Goal: Find specific page/section: Find specific page/section

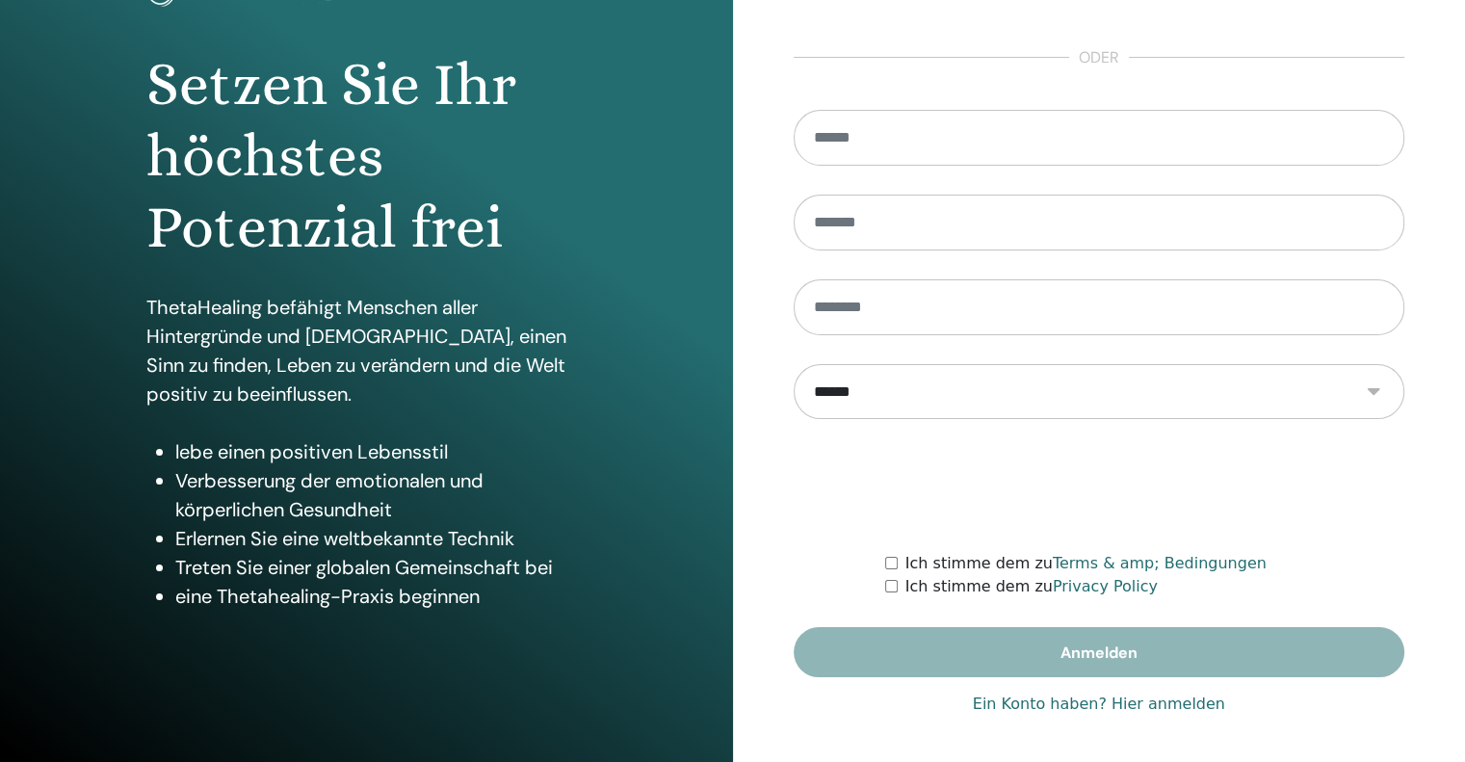
scroll to position [162, 0]
type input "**********"
click at [1127, 707] on link "Ein Konto haben? Hier anmelden" at bounding box center [1099, 703] width 252 height 23
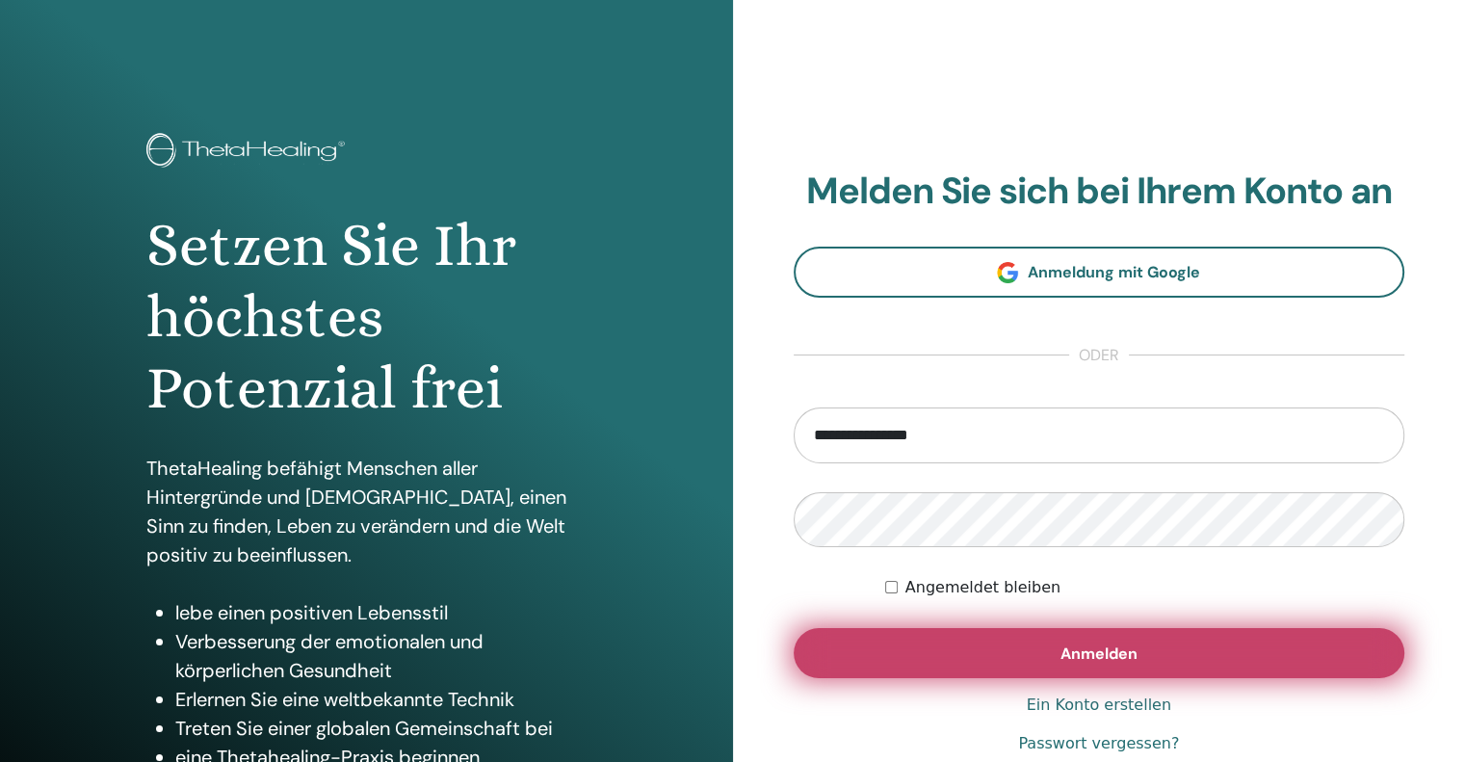
click at [1106, 643] on span "Anmelden" at bounding box center [1098, 653] width 77 height 20
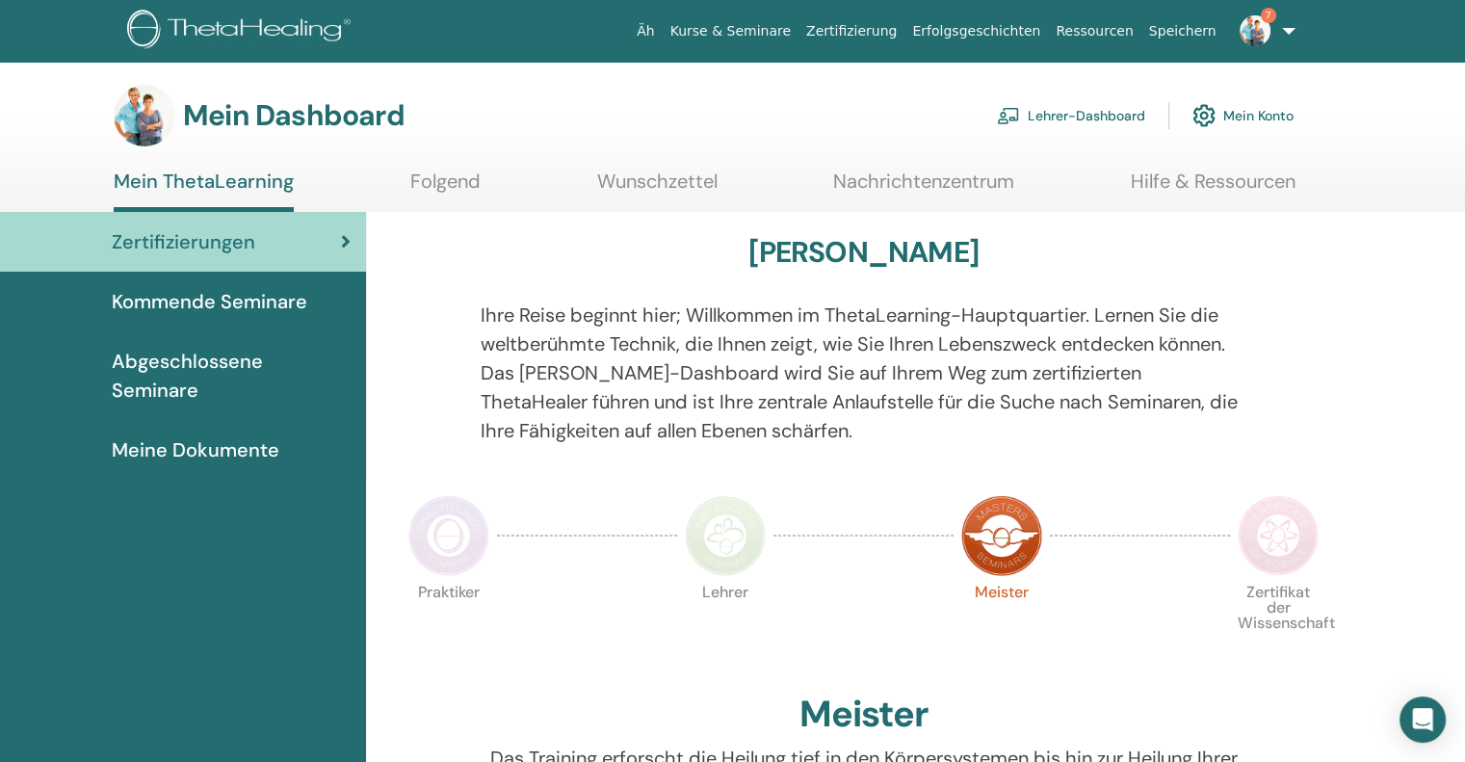
click at [1086, 114] on font "Lehrer-Dashboard" at bounding box center [1087, 116] width 118 height 17
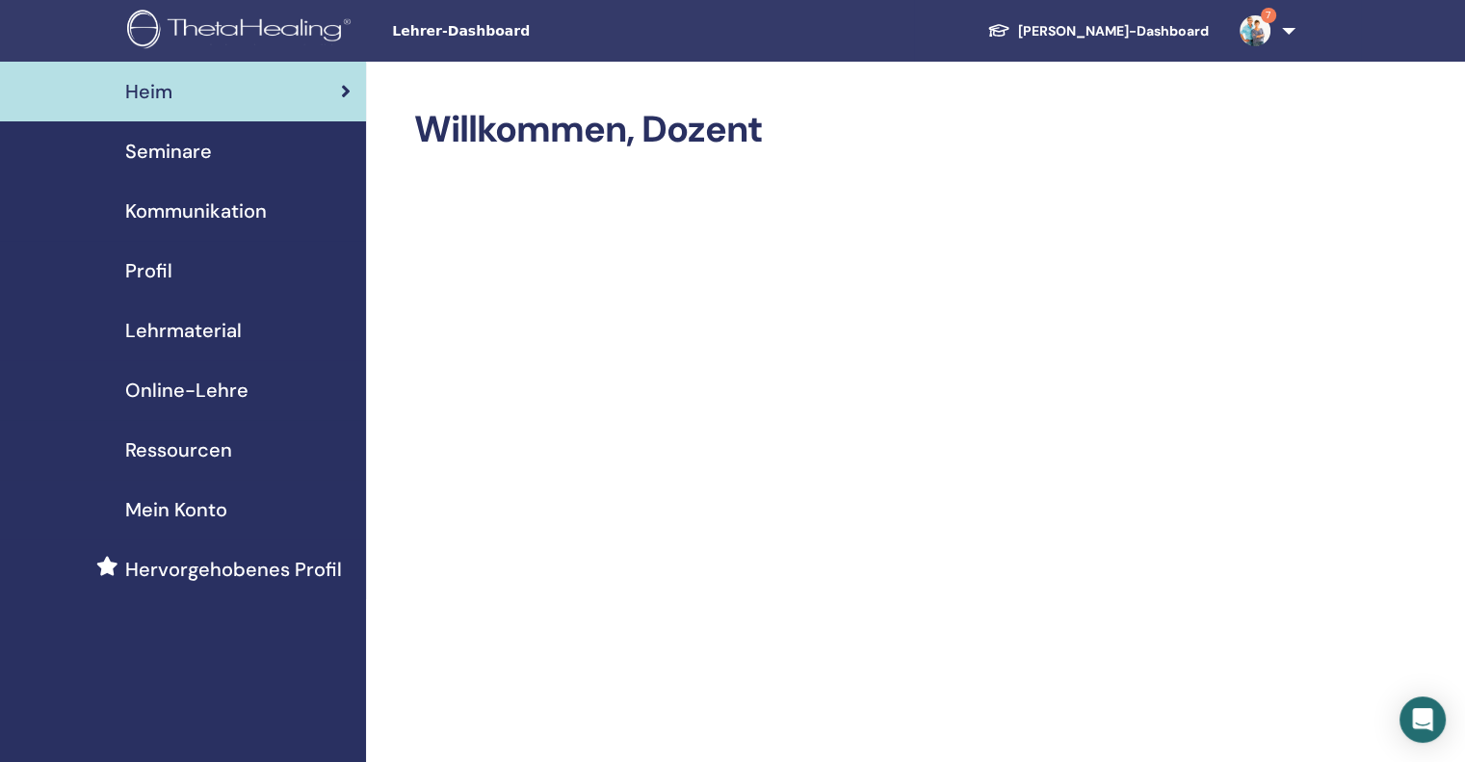
click at [161, 146] on font "Seminare" at bounding box center [168, 151] width 87 height 25
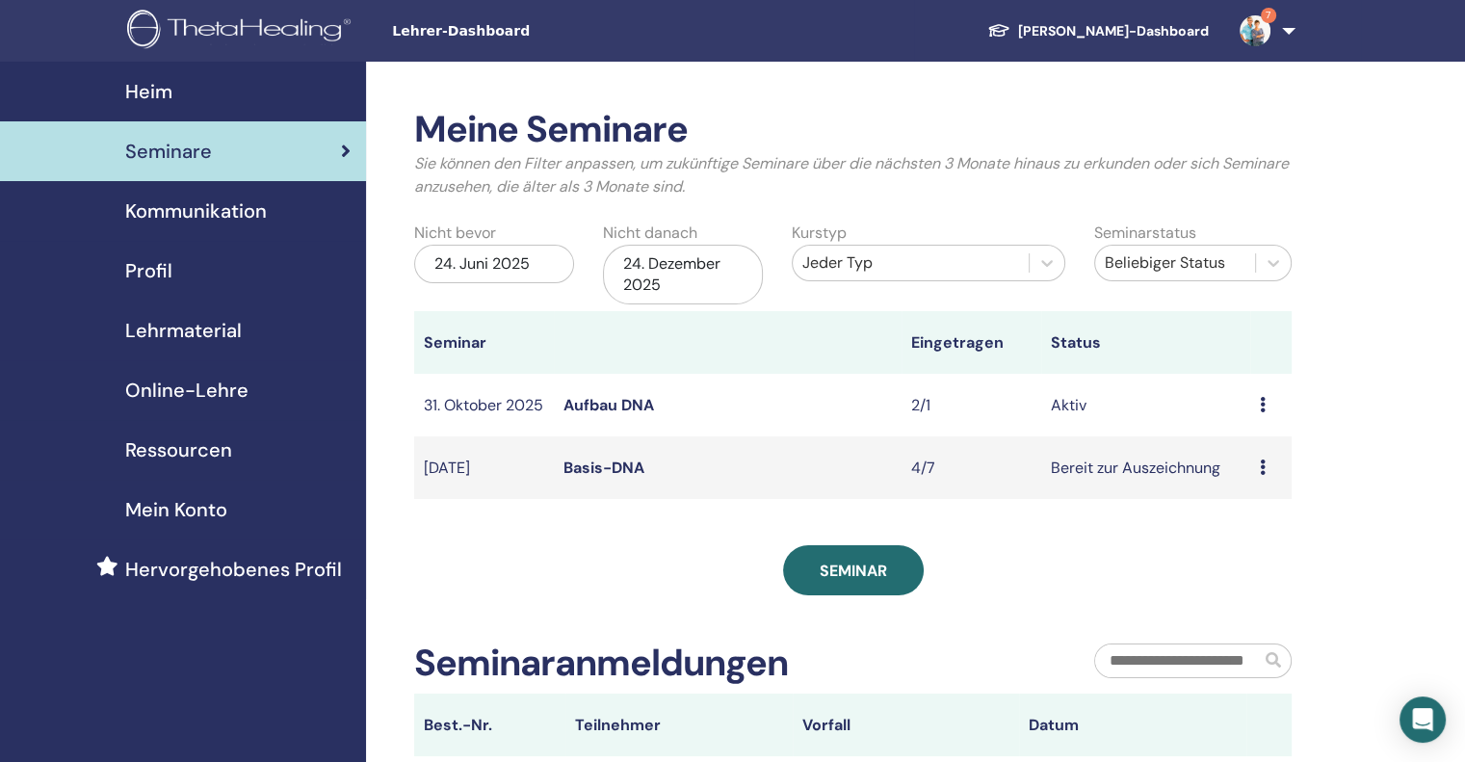
click at [1260, 408] on icon at bounding box center [1263, 404] width 6 height 15
click at [1241, 486] on font "Teilnehmer" at bounding box center [1249, 482] width 78 height 20
